Goal: Entertainment & Leisure: Consume media (video, audio)

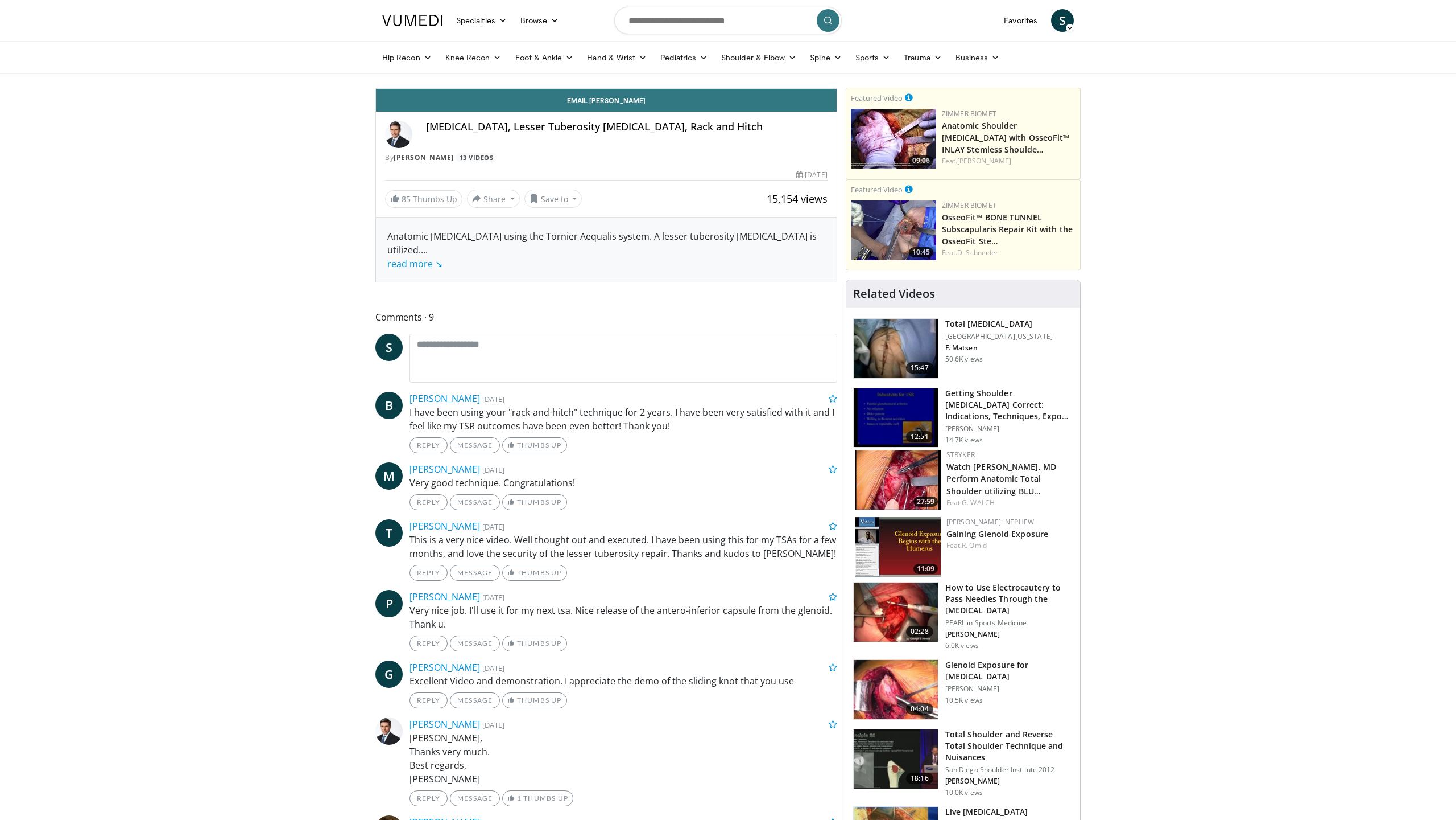
click at [376, 88] on span "Video Player" at bounding box center [387, 76] width 23 height 23
click at [837, 65] on div "Loaded : 93.83% 13:20 13:36" at bounding box center [606, 60] width 461 height 11
click at [837, 65] on div "Loaded : 96.06% 13:39 13:57" at bounding box center [606, 60] width 461 height 11
click at [837, 65] on div "Loaded : 99.65% 13:58 14:22" at bounding box center [606, 60] width 461 height 11
